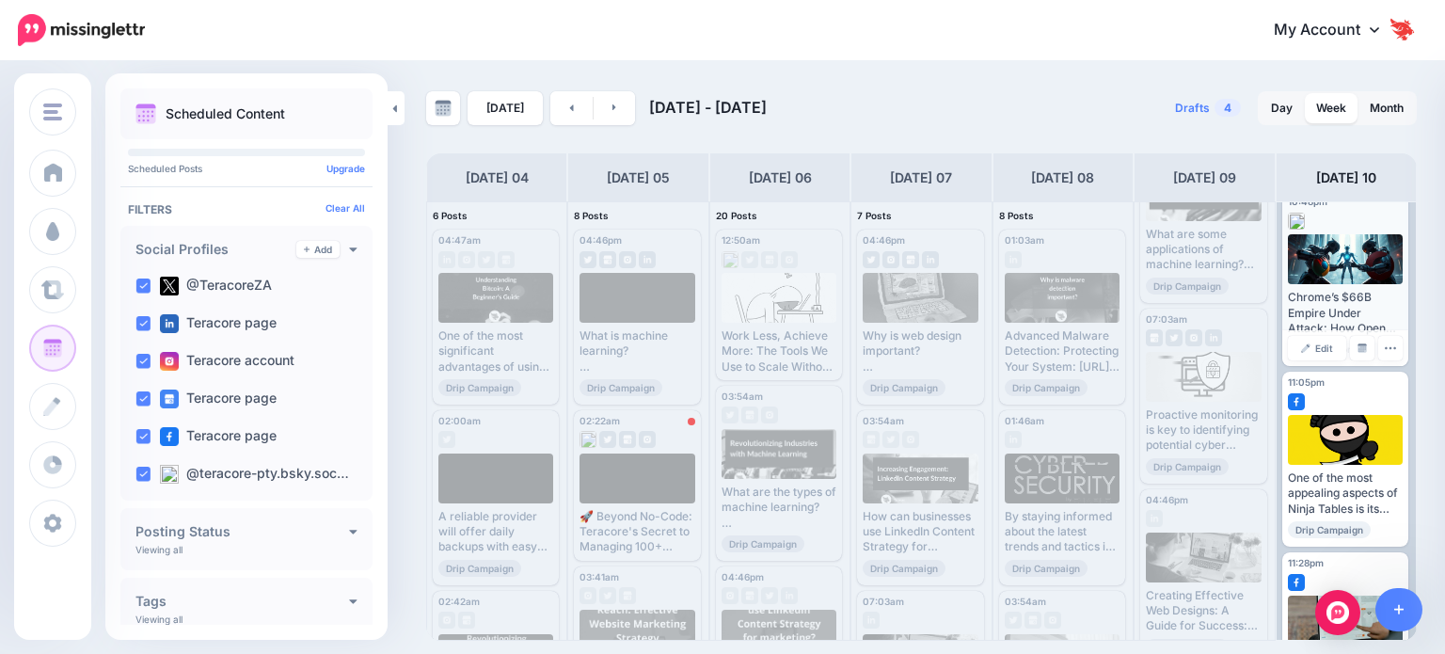
scroll to position [1219, 0]
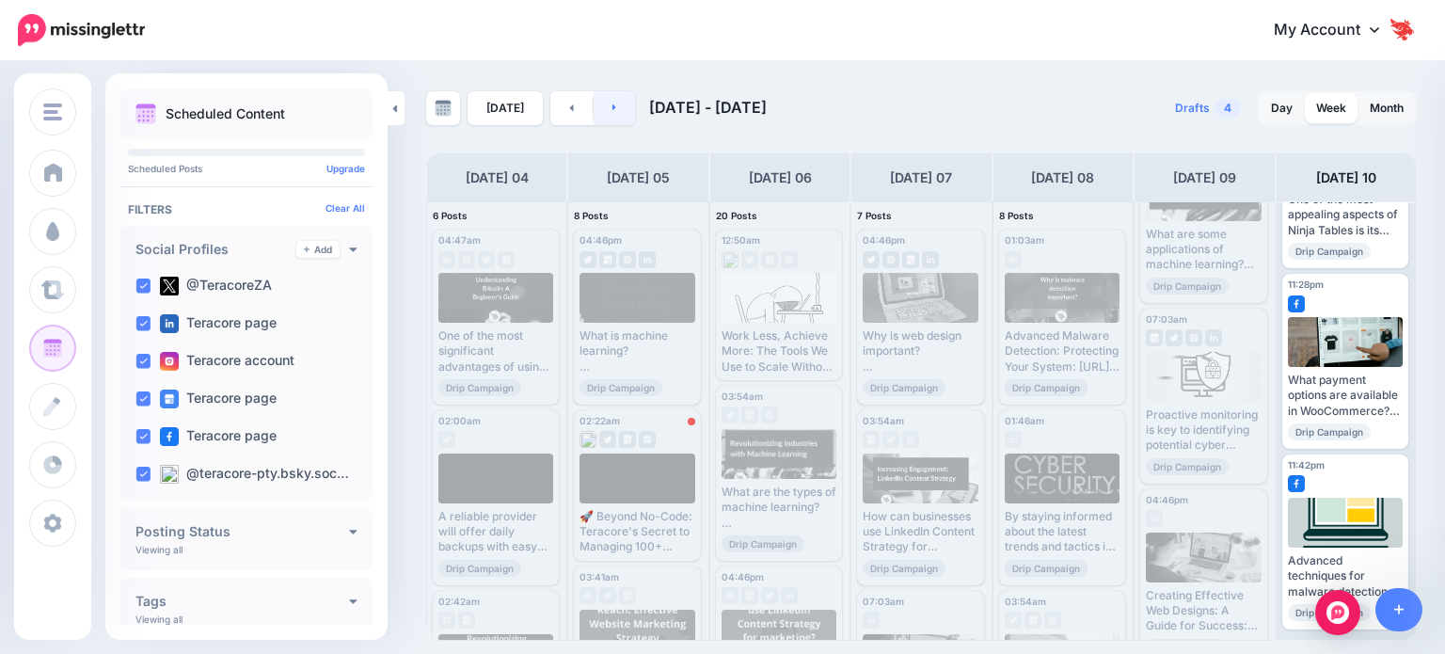
click at [609, 116] on link at bounding box center [615, 108] width 42 height 34
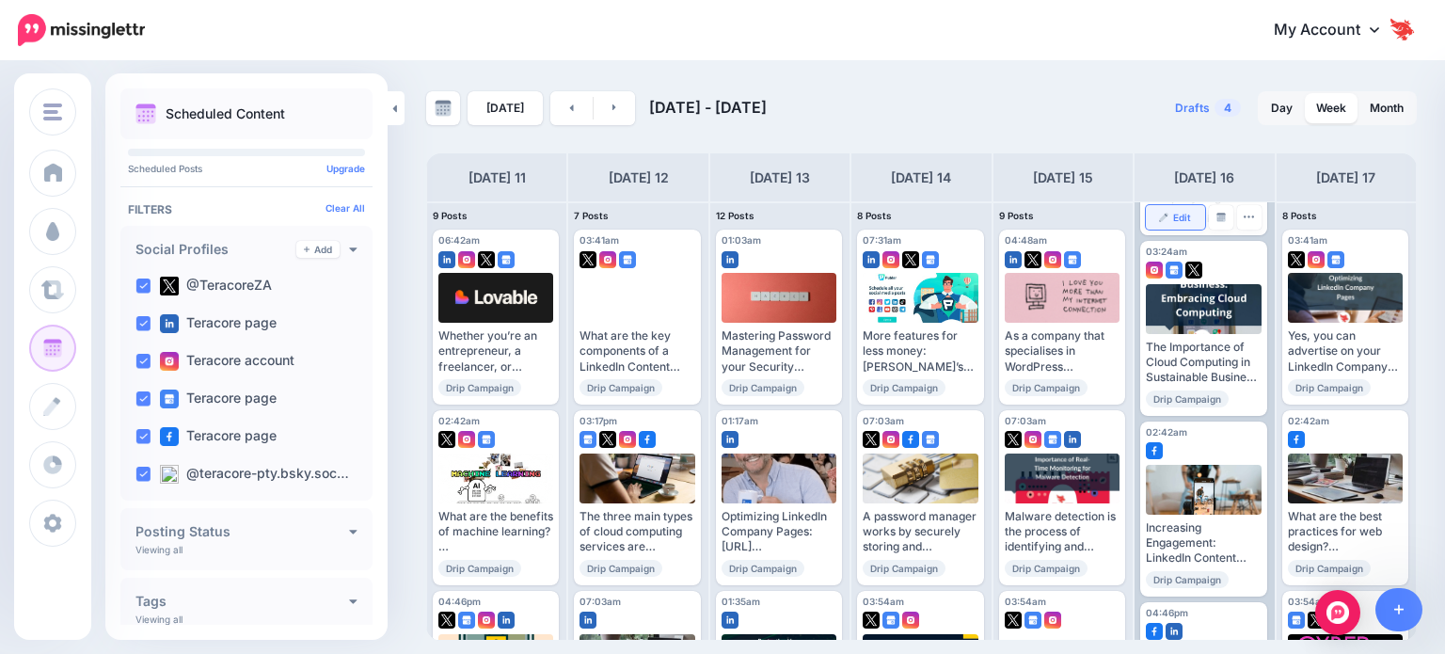
scroll to position [188, 0]
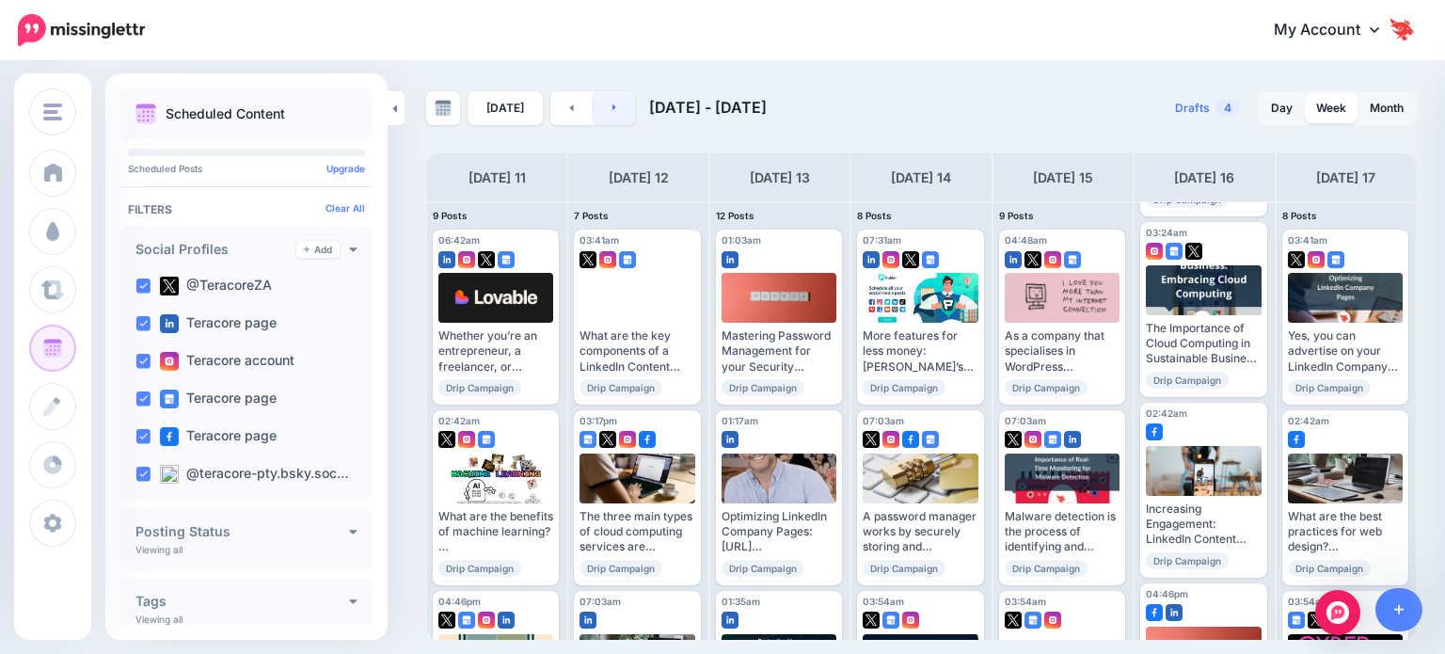
click at [596, 112] on link at bounding box center [615, 108] width 42 height 34
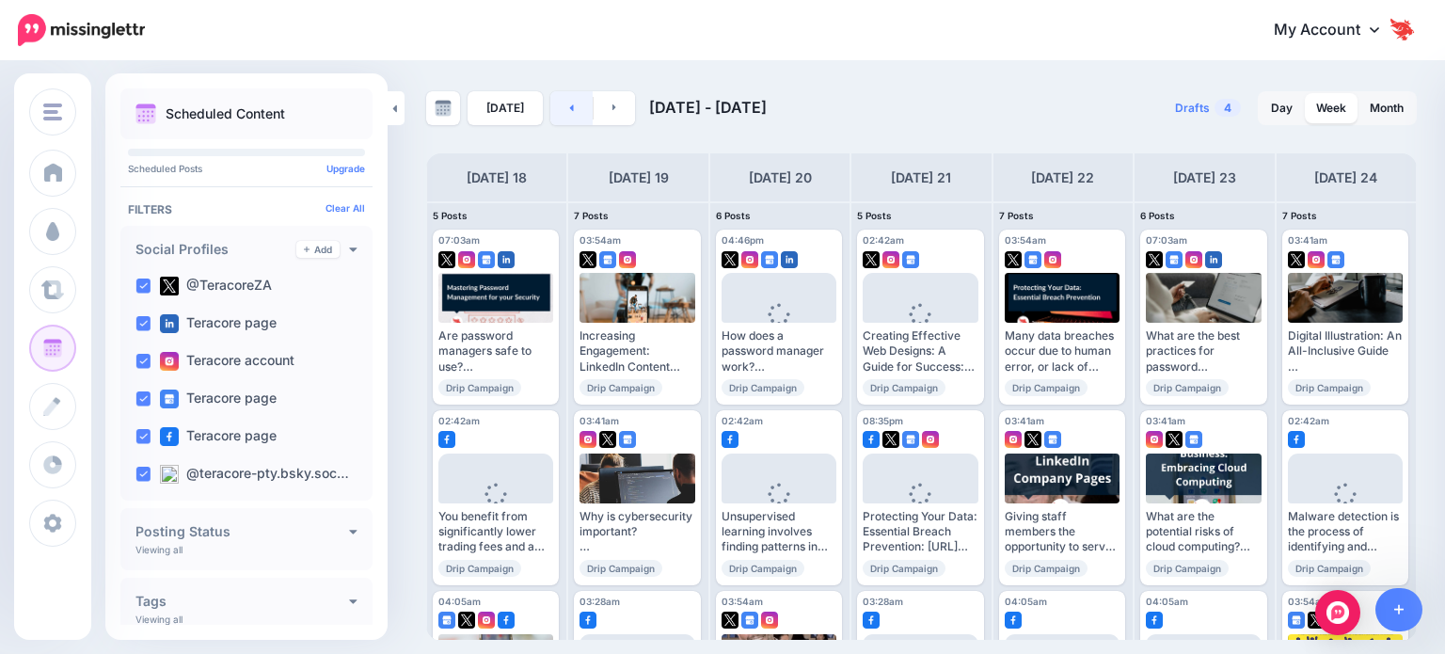
click at [556, 113] on link at bounding box center [571, 108] width 42 height 34
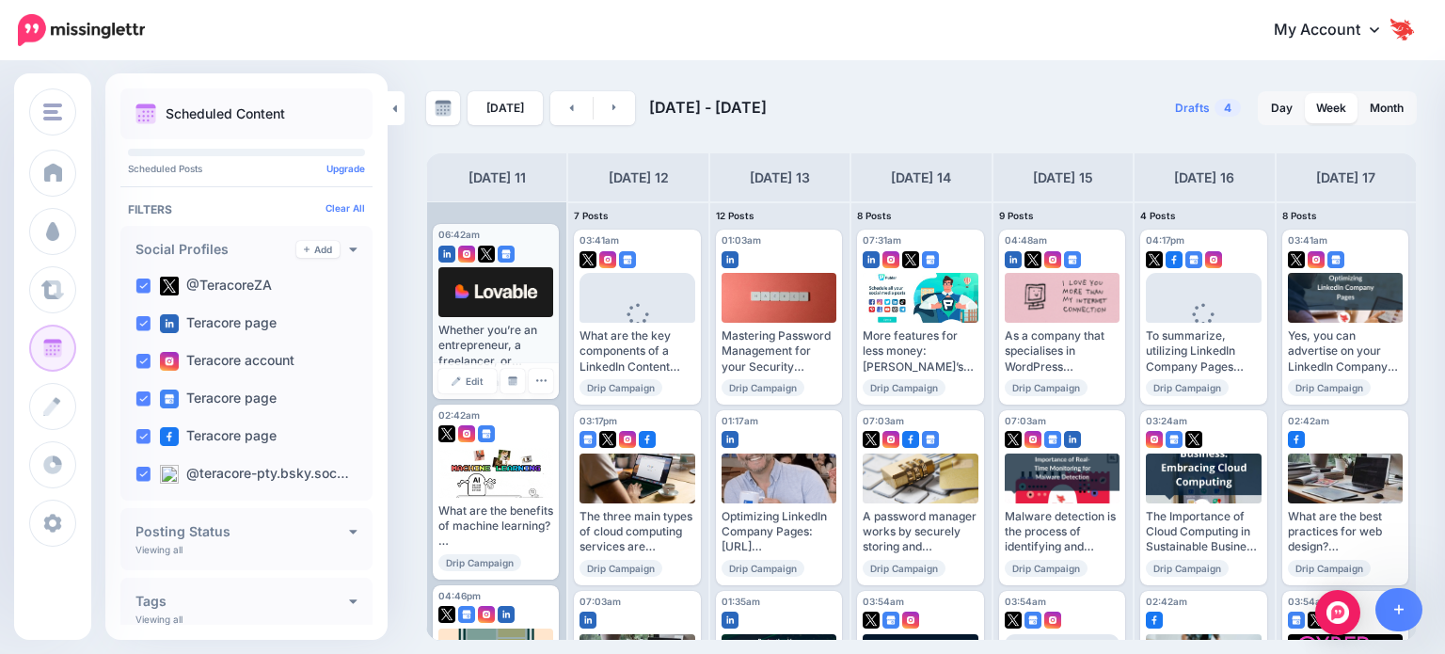
scroll to position [0, 0]
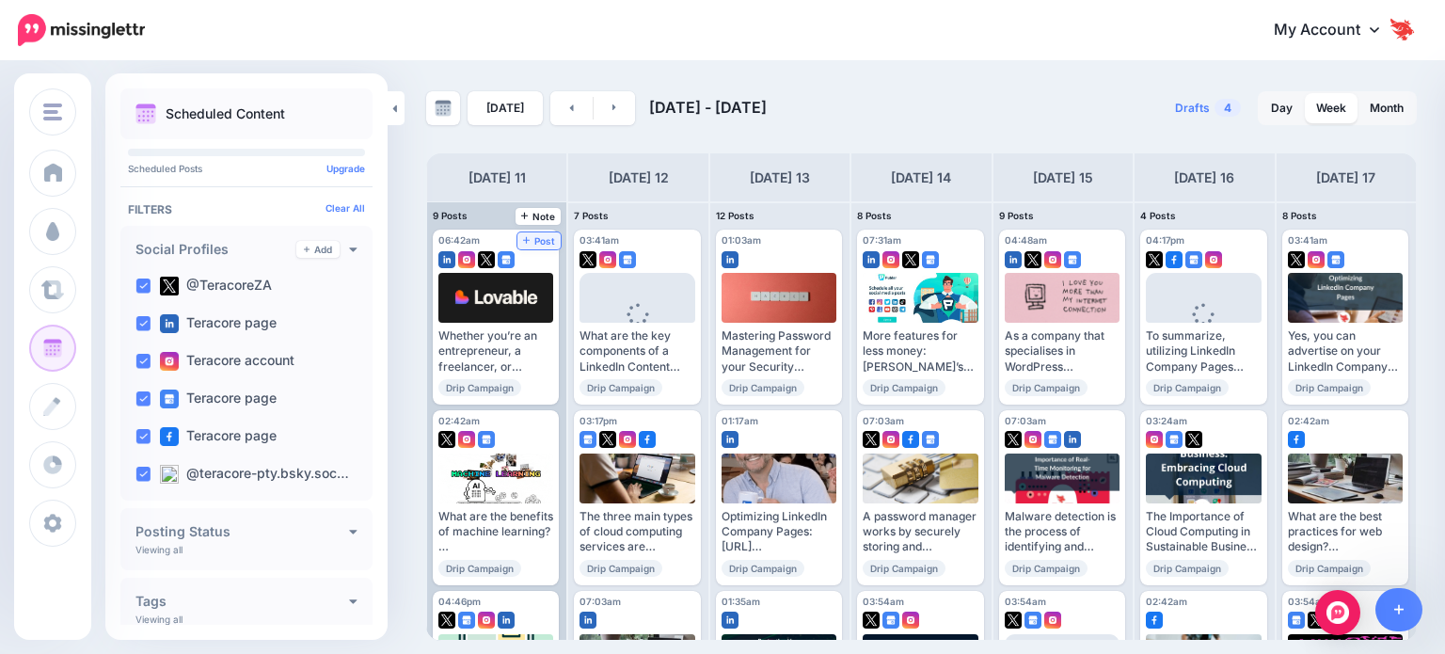
click at [523, 236] on span "Post" at bounding box center [539, 240] width 33 height 9
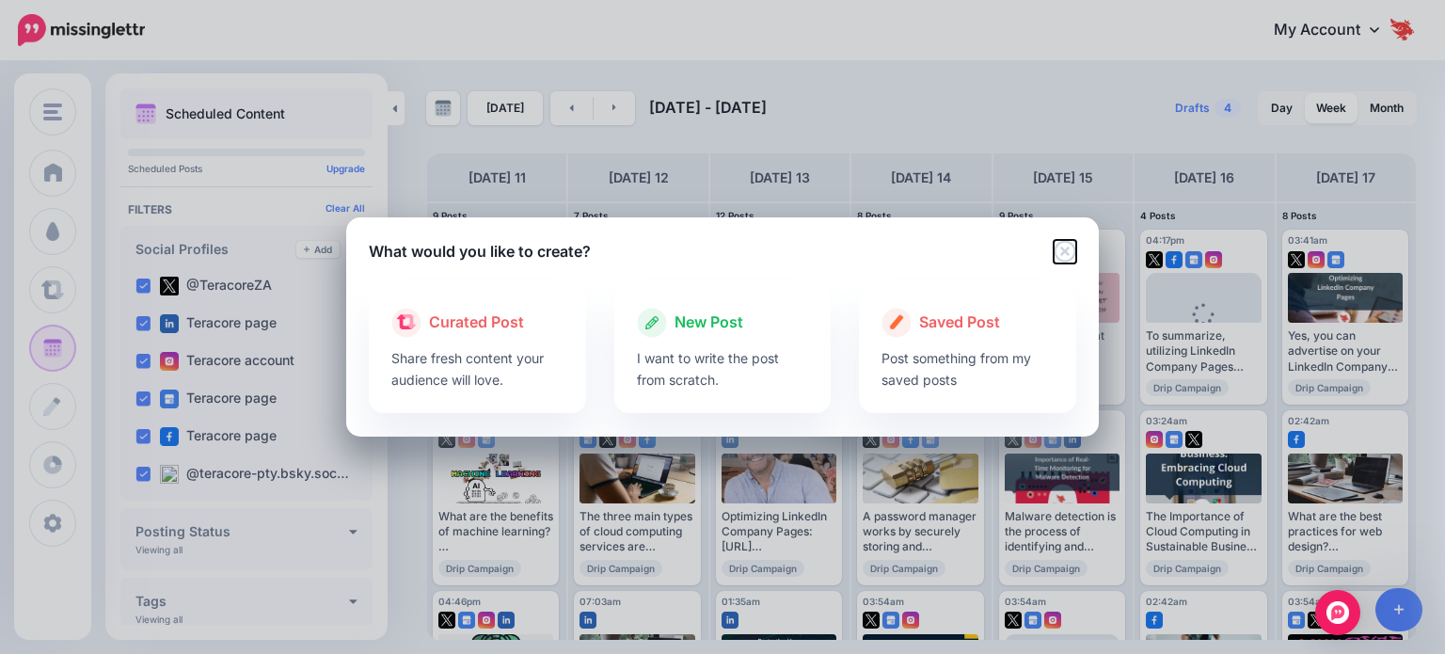
click at [729, 251] on icon "Close" at bounding box center [1065, 251] width 22 height 22
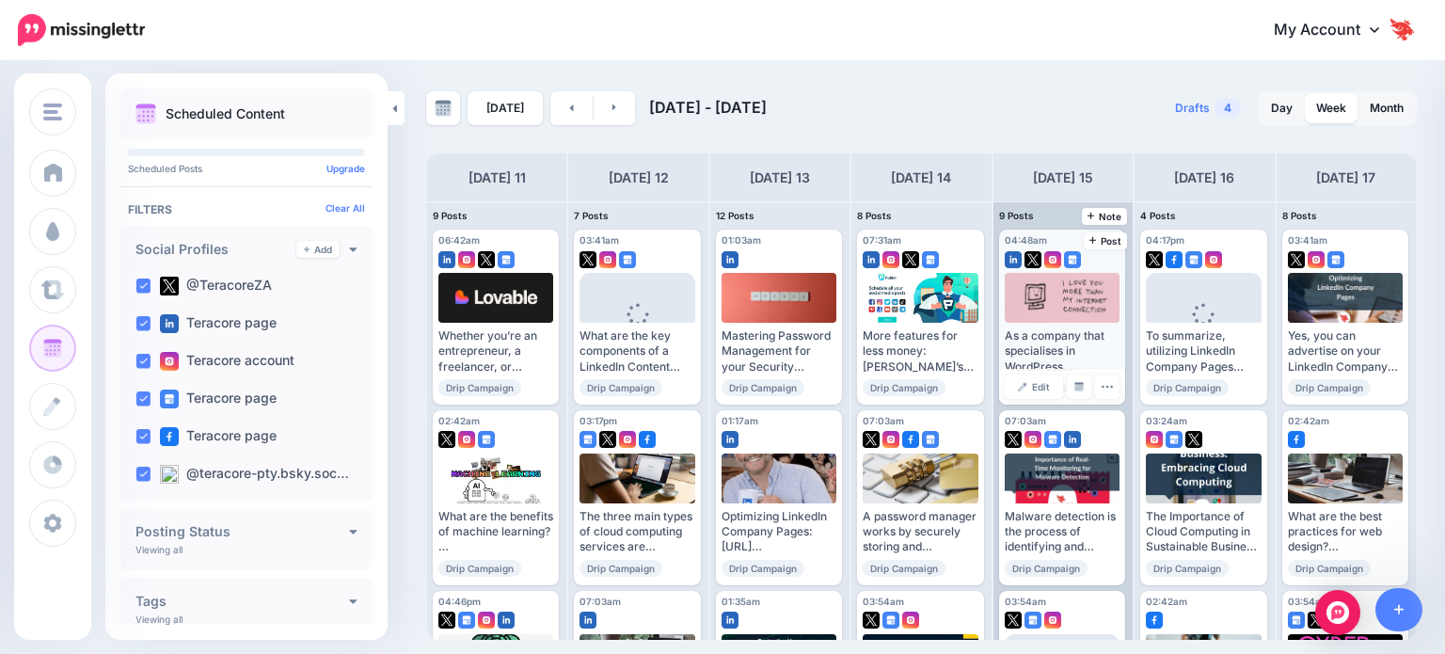
click at [729, 342] on div "As a company that specialises in WordPress development and managed hosting, we …" at bounding box center [1062, 351] width 115 height 46
click at [729, 330] on div "As a company that specialises in WordPress development and managed hosting, we …" at bounding box center [1062, 351] width 115 height 46
click at [729, 296] on div at bounding box center [1063, 298] width 116 height 50
click at [729, 389] on icon "button" at bounding box center [1107, 386] width 12 height 12
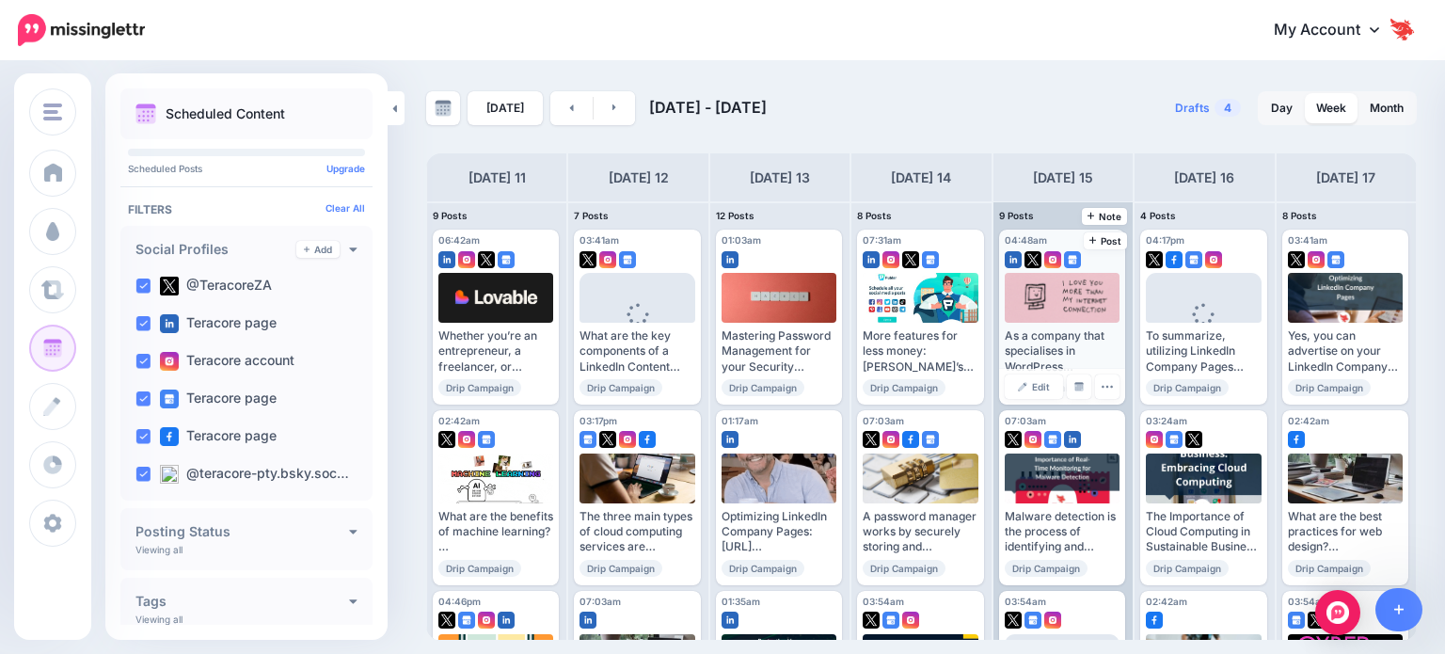
click at [729, 341] on div "As a company that specialises in WordPress development and managed hosting, we …" at bounding box center [1062, 351] width 115 height 46
click at [729, 304] on div at bounding box center [1063, 298] width 116 height 50
click at [729, 389] on span "Edit" at bounding box center [1041, 386] width 18 height 9
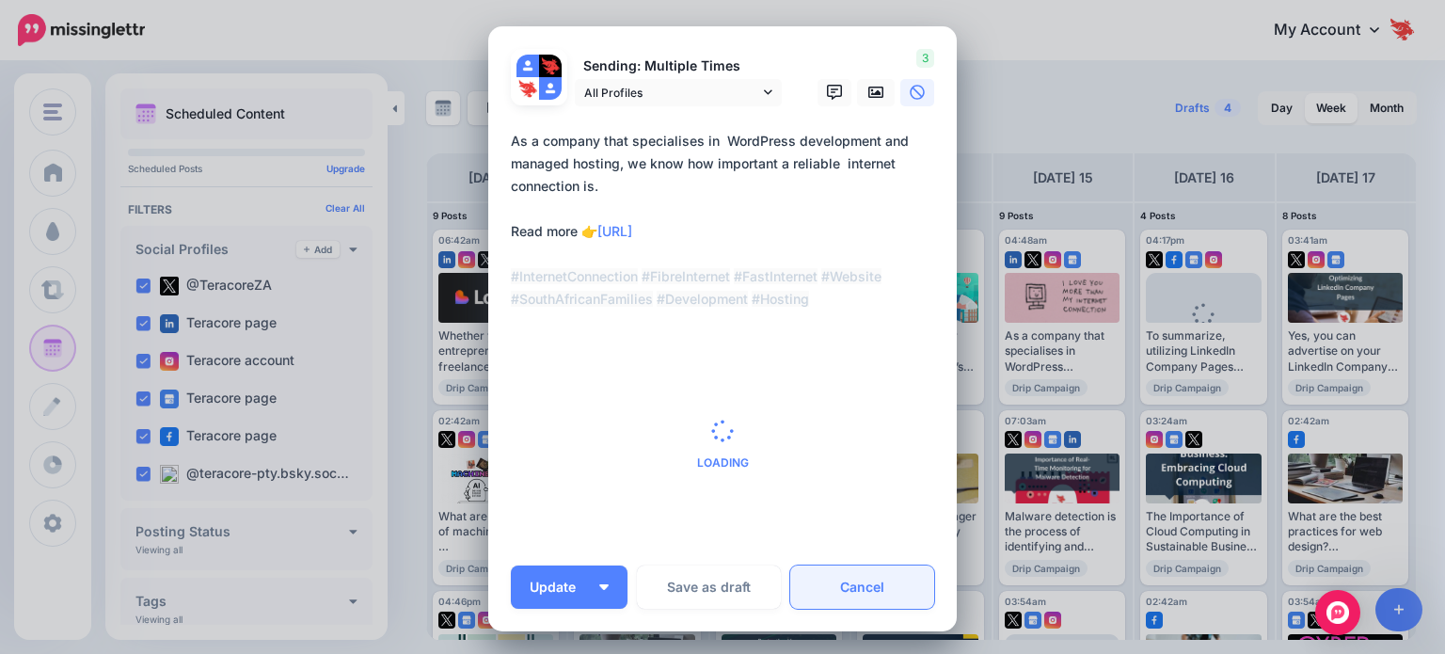
click at [729, 602] on link "Cancel" at bounding box center [862, 586] width 144 height 43
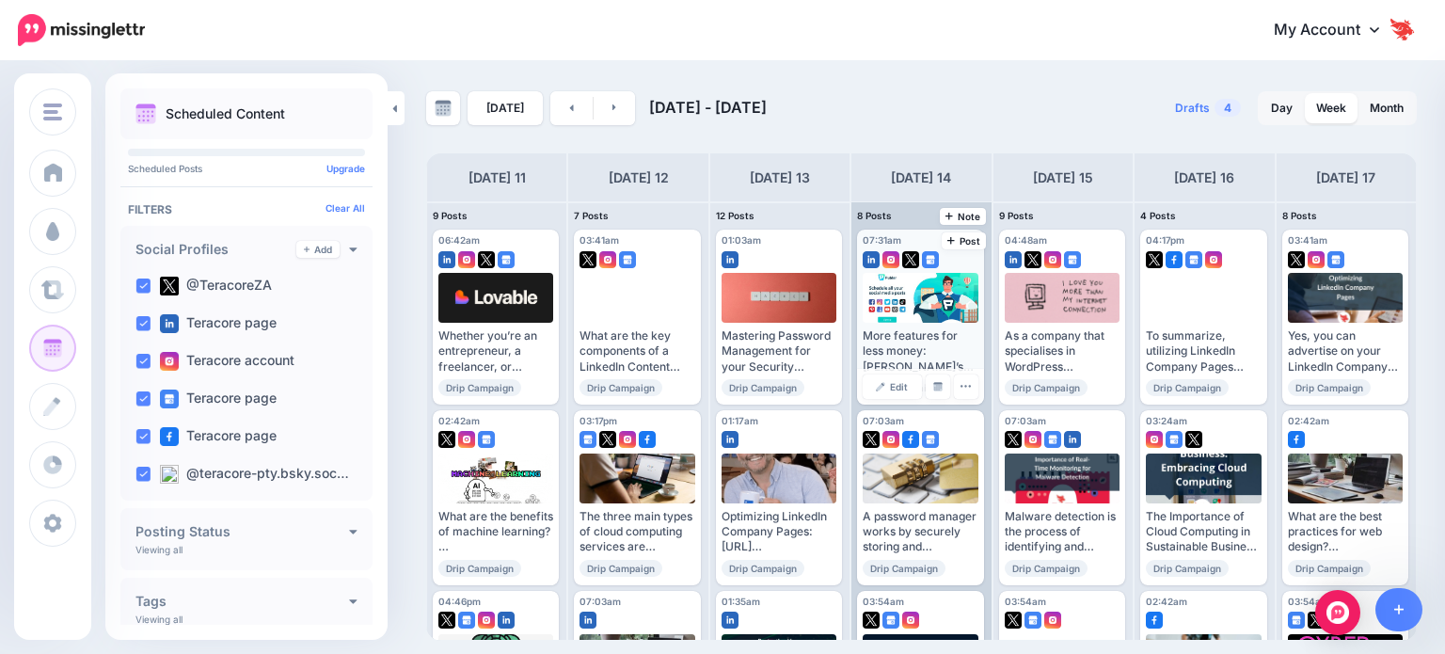
click at [729, 353] on div "More features for less money: [PERSON_NAME]’s free plan is surprisingly robust,…" at bounding box center [920, 351] width 115 height 46
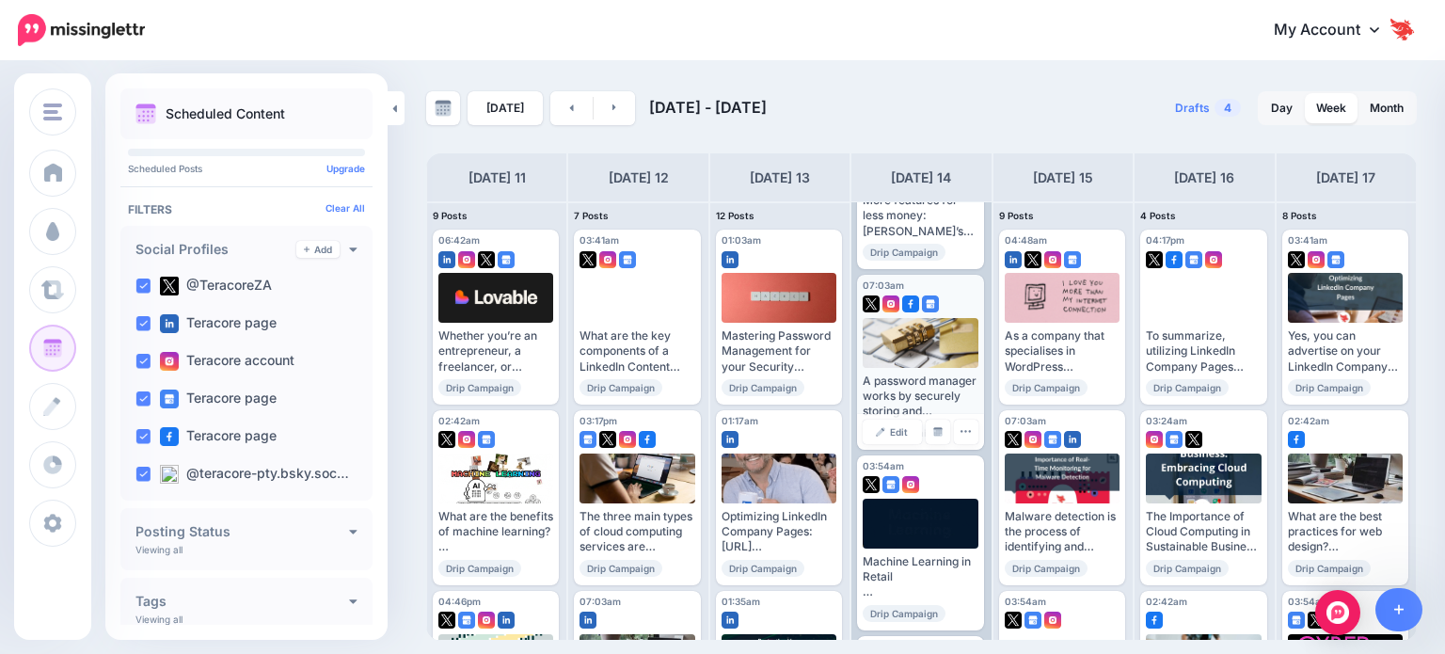
scroll to position [282, 0]
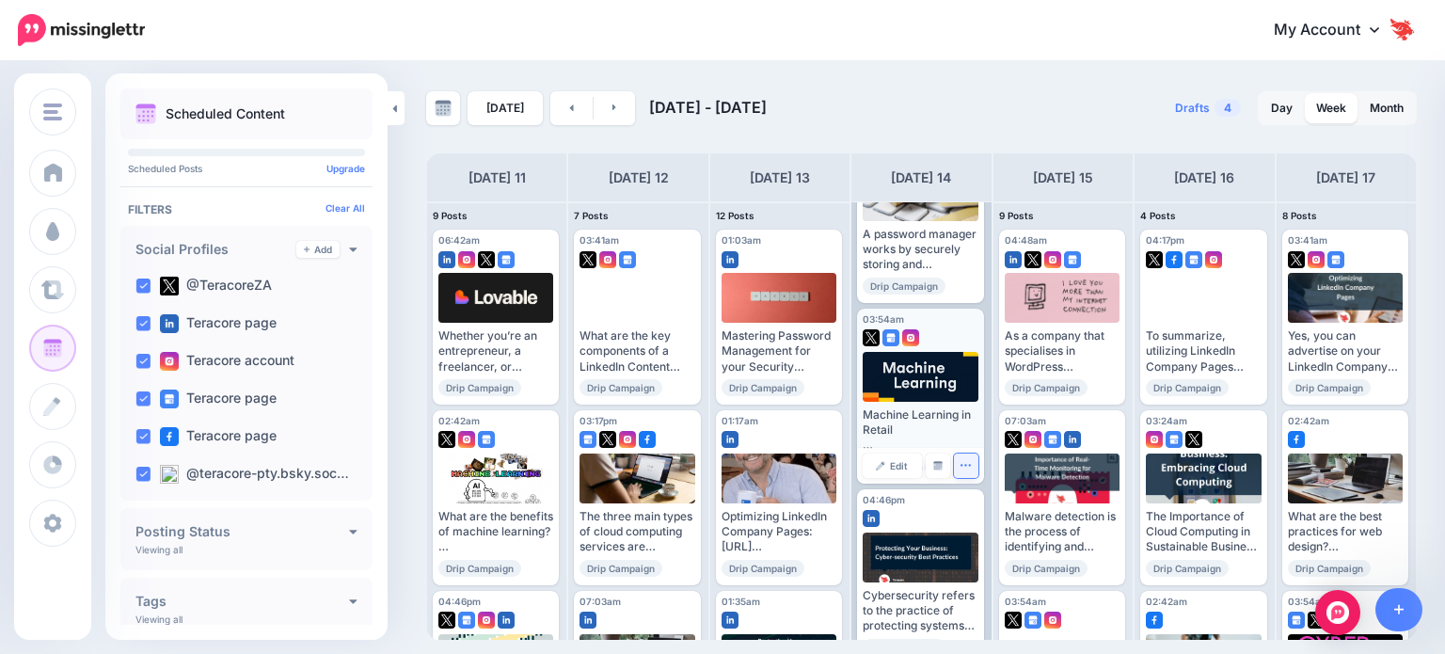
click at [729, 464] on icon "button" at bounding box center [966, 465] width 12 height 12
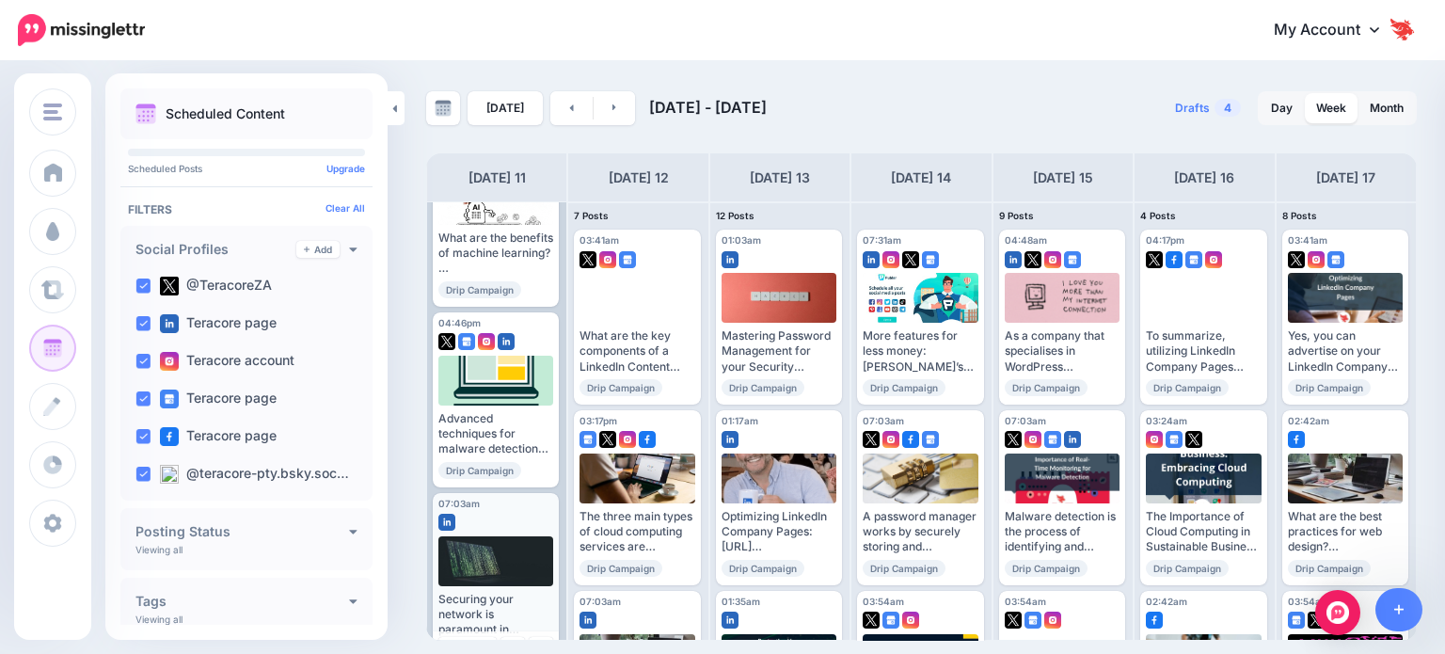
scroll to position [0, 0]
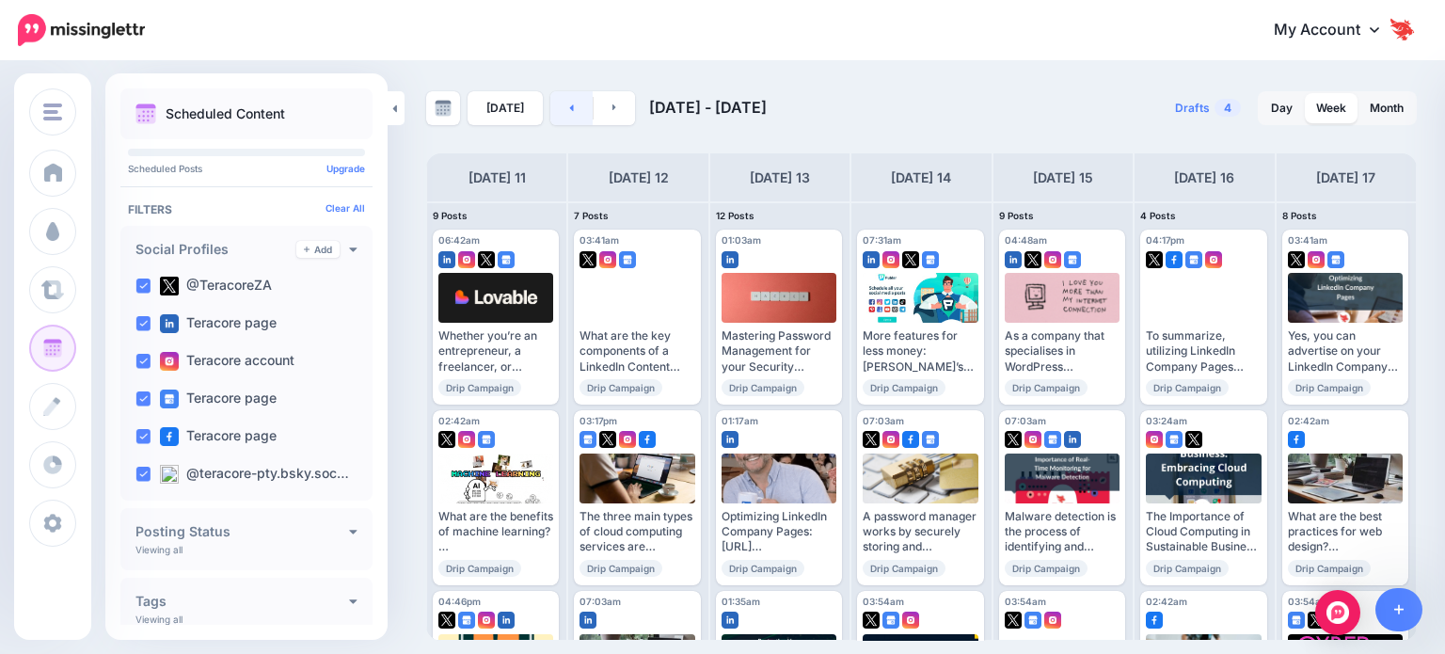
click at [568, 116] on link at bounding box center [571, 108] width 42 height 34
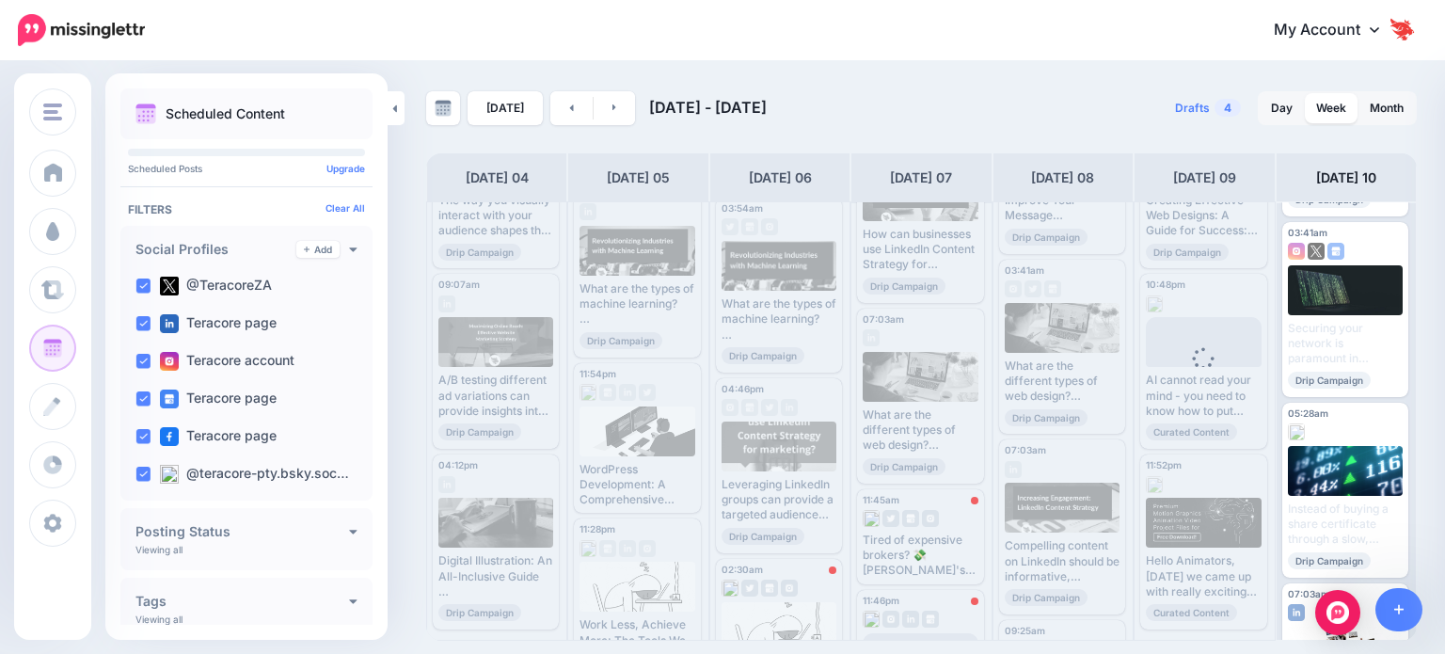
scroll to position [564, 0]
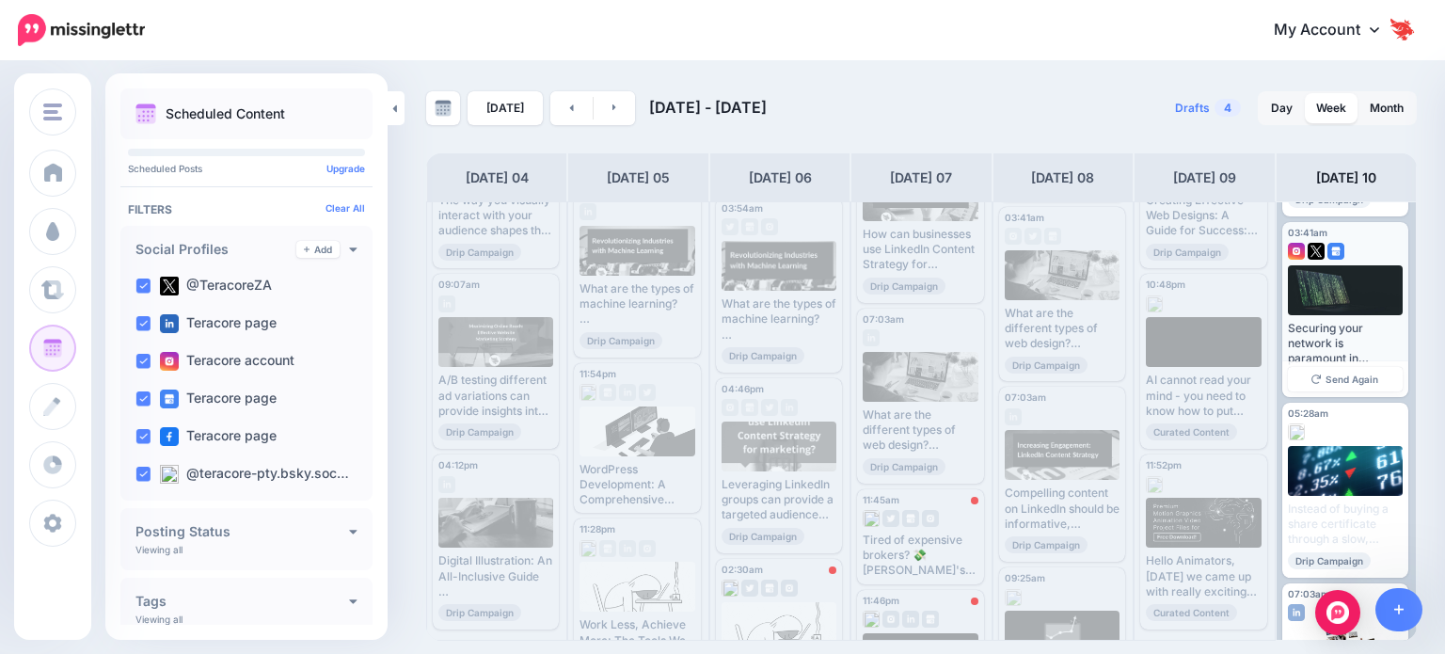
click at [729, 328] on div "Securing your network is paramount in safeguarding sensitive data from cyber th…" at bounding box center [1345, 344] width 115 height 46
click at [729, 339] on div "Securing your network is paramount in safeguarding sensitive data from cyber th…" at bounding box center [1345, 344] width 115 height 46
click at [729, 297] on div at bounding box center [1346, 290] width 116 height 50
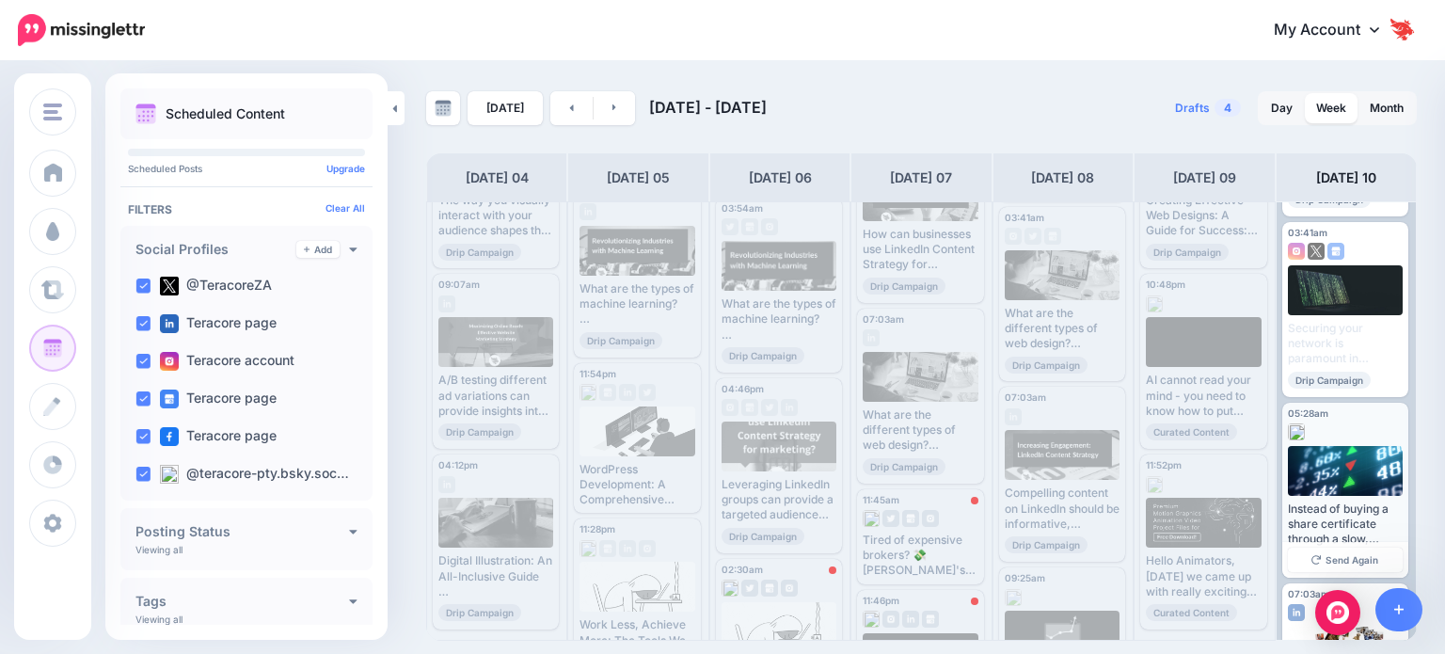
click at [729, 518] on div "Instead of buying a share certificate through a slow, costly traditional broker…" at bounding box center [1345, 524] width 115 height 46
click at [729, 557] on span "Send Again" at bounding box center [1351, 559] width 53 height 9
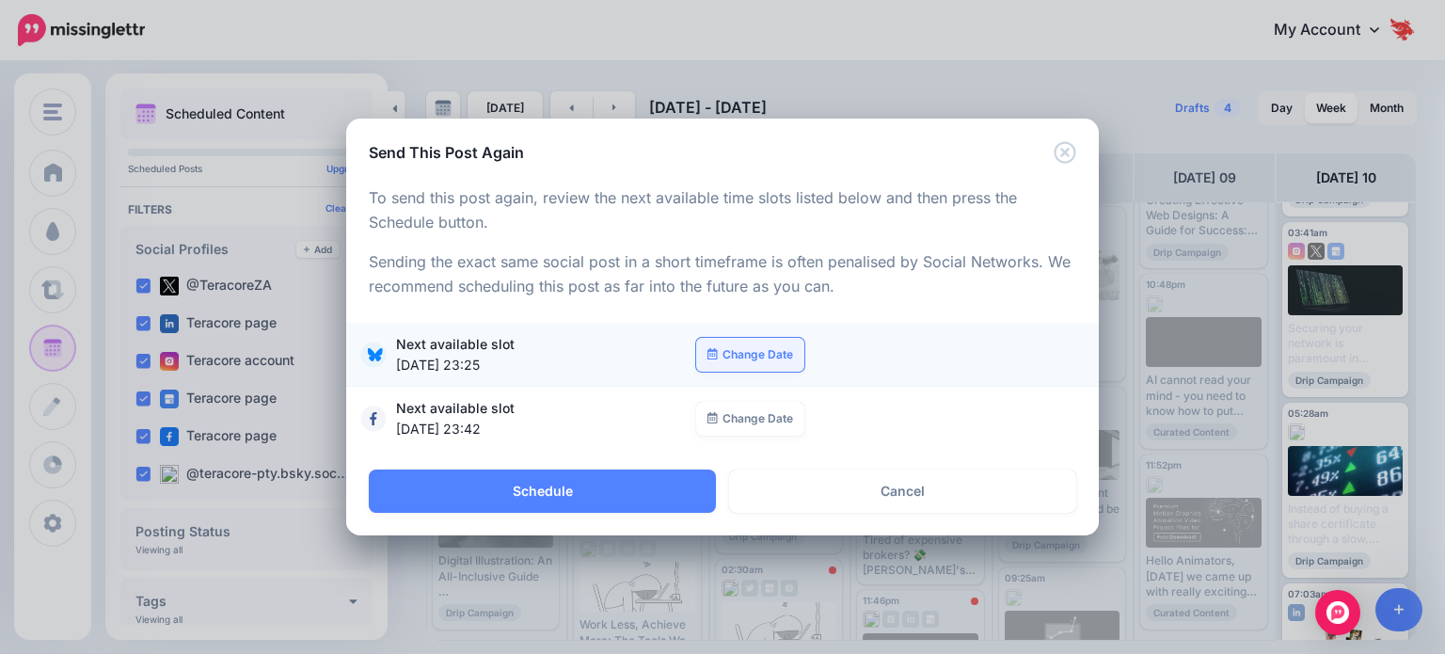
click at [729, 358] on link "Change Date" at bounding box center [750, 355] width 108 height 34
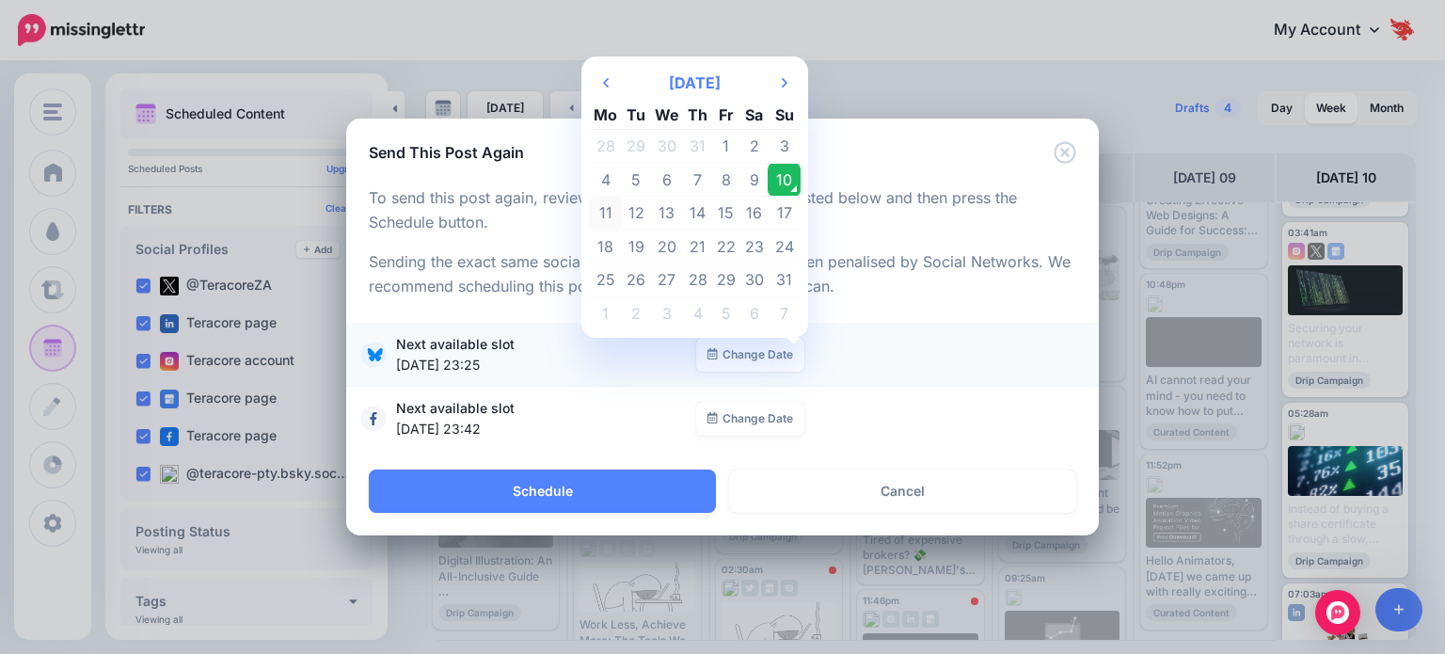
click at [613, 208] on td "11" at bounding box center [605, 214] width 33 height 34
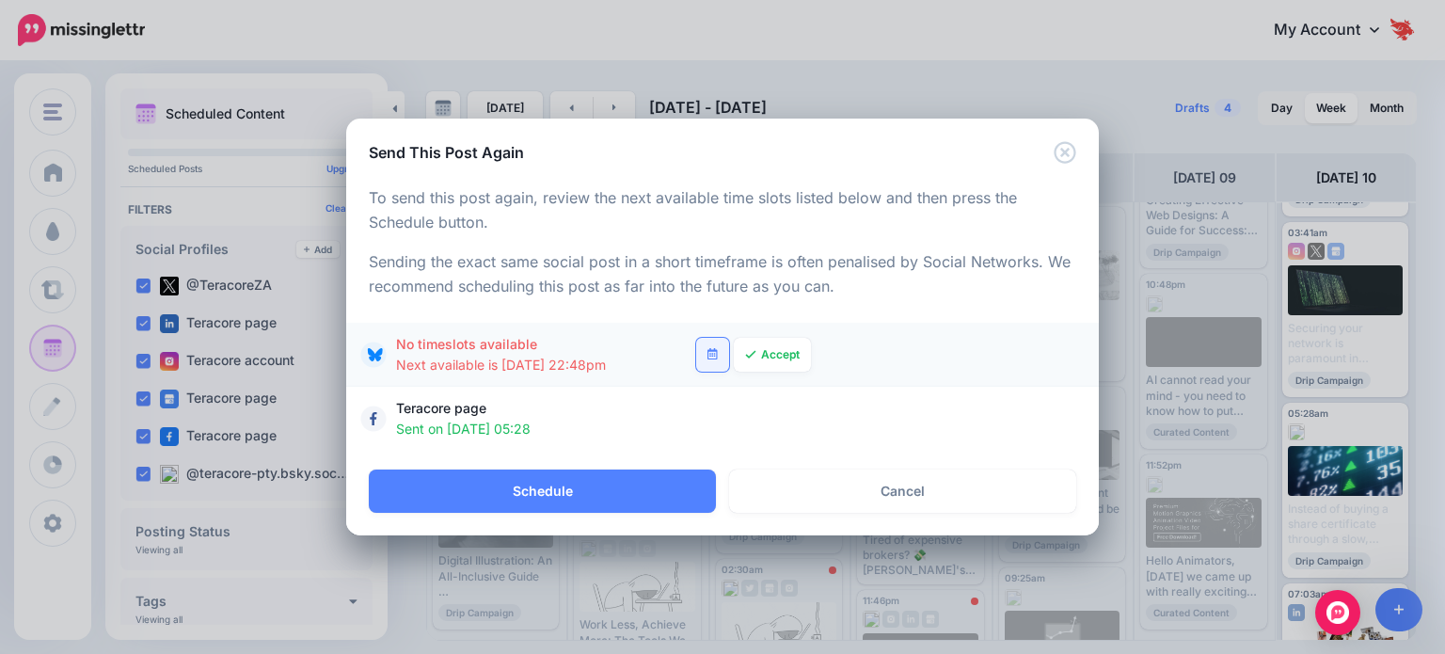
click at [706, 355] on link at bounding box center [712, 355] width 33 height 34
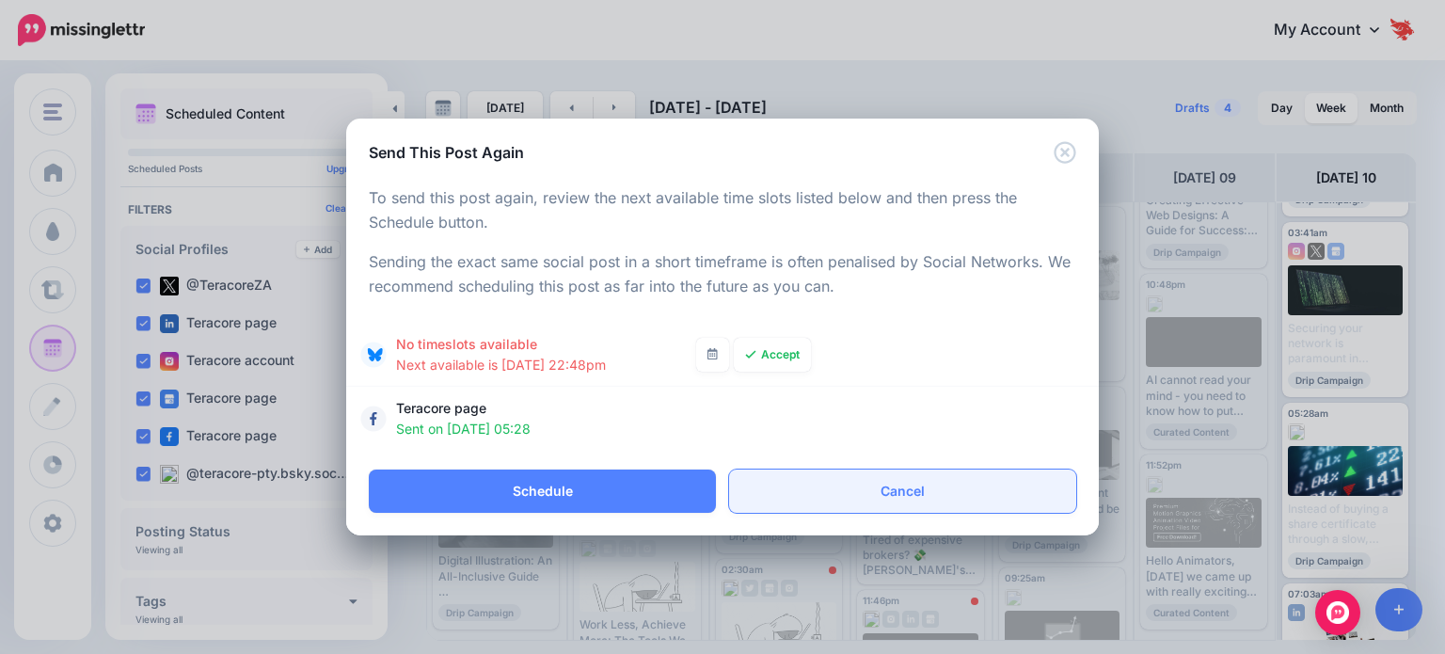
click at [729, 492] on link "Cancel" at bounding box center [902, 490] width 347 height 43
